Goal: Task Accomplishment & Management: Use online tool/utility

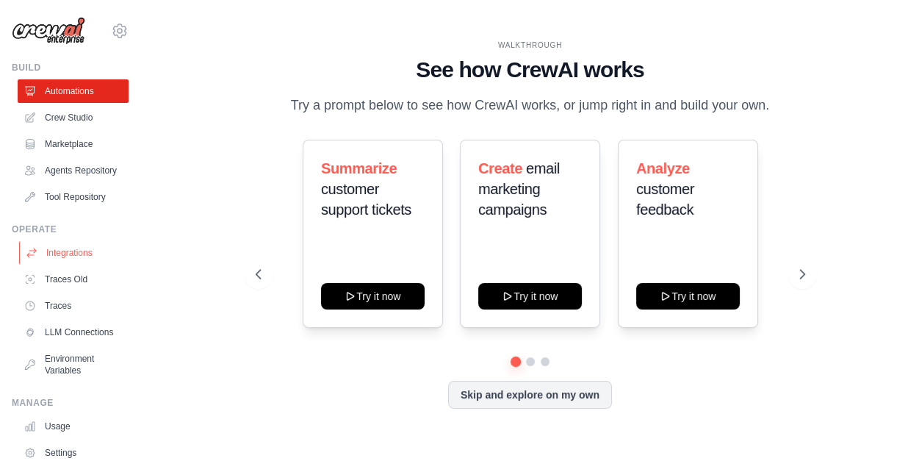
click at [74, 254] on link "Integrations" at bounding box center [74, 253] width 111 height 24
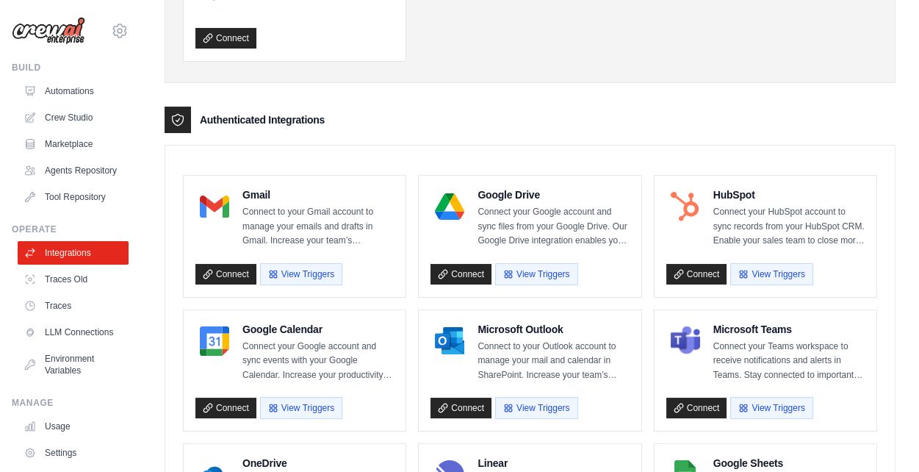
scroll to position [273, 0]
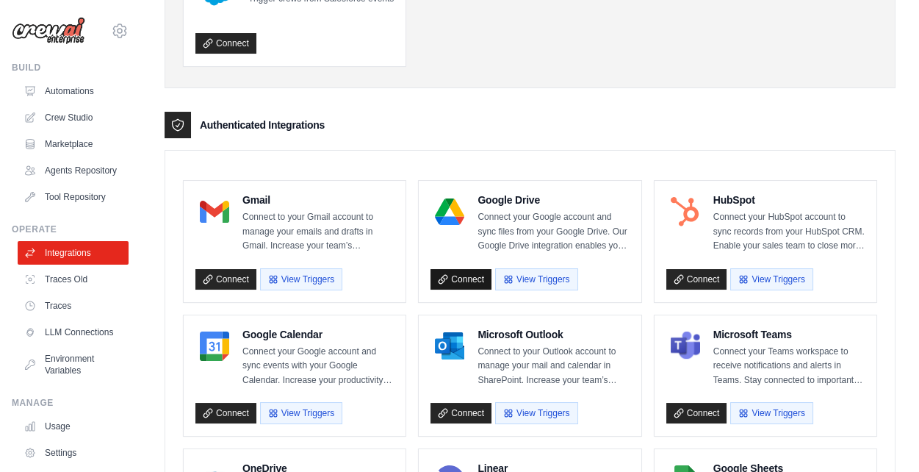
click at [462, 274] on link "Connect" at bounding box center [461, 279] width 61 height 21
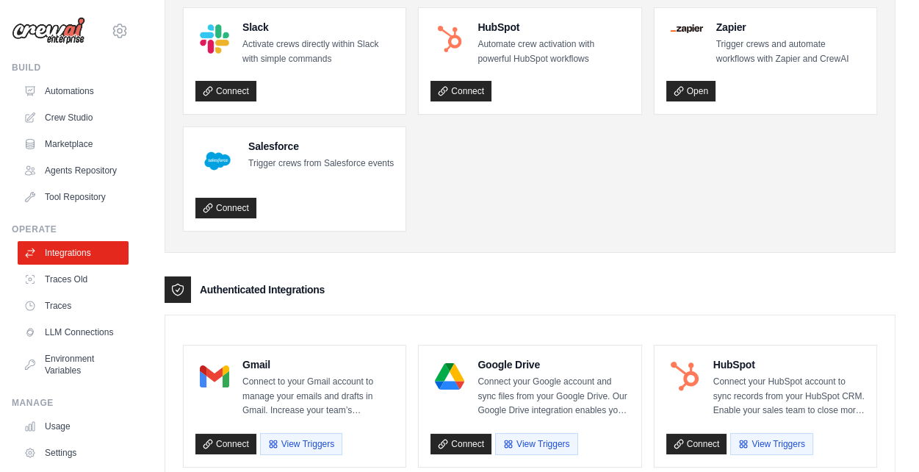
scroll to position [0, 0]
